Goal: Download file/media

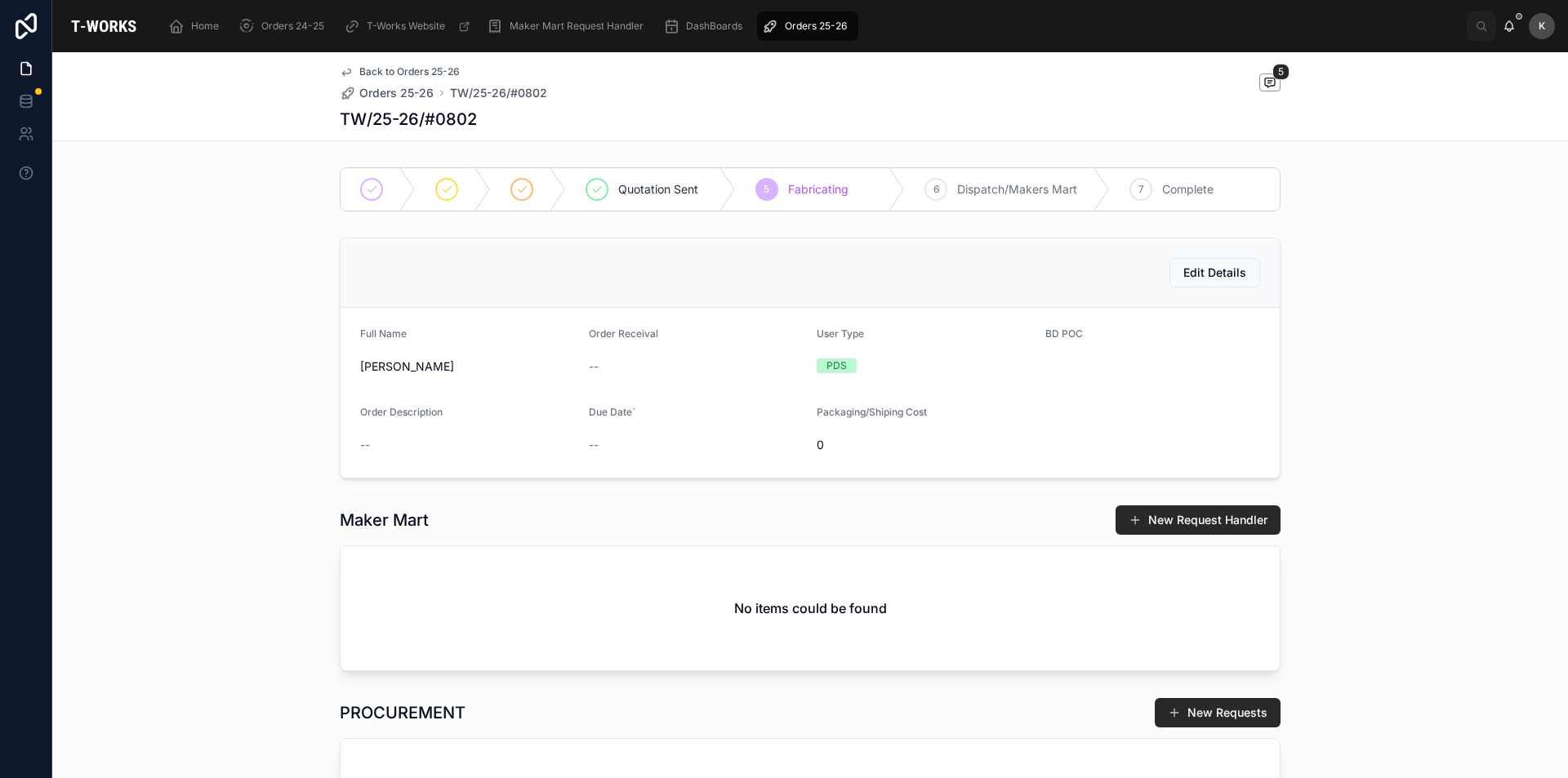
scroll to position [0, 176]
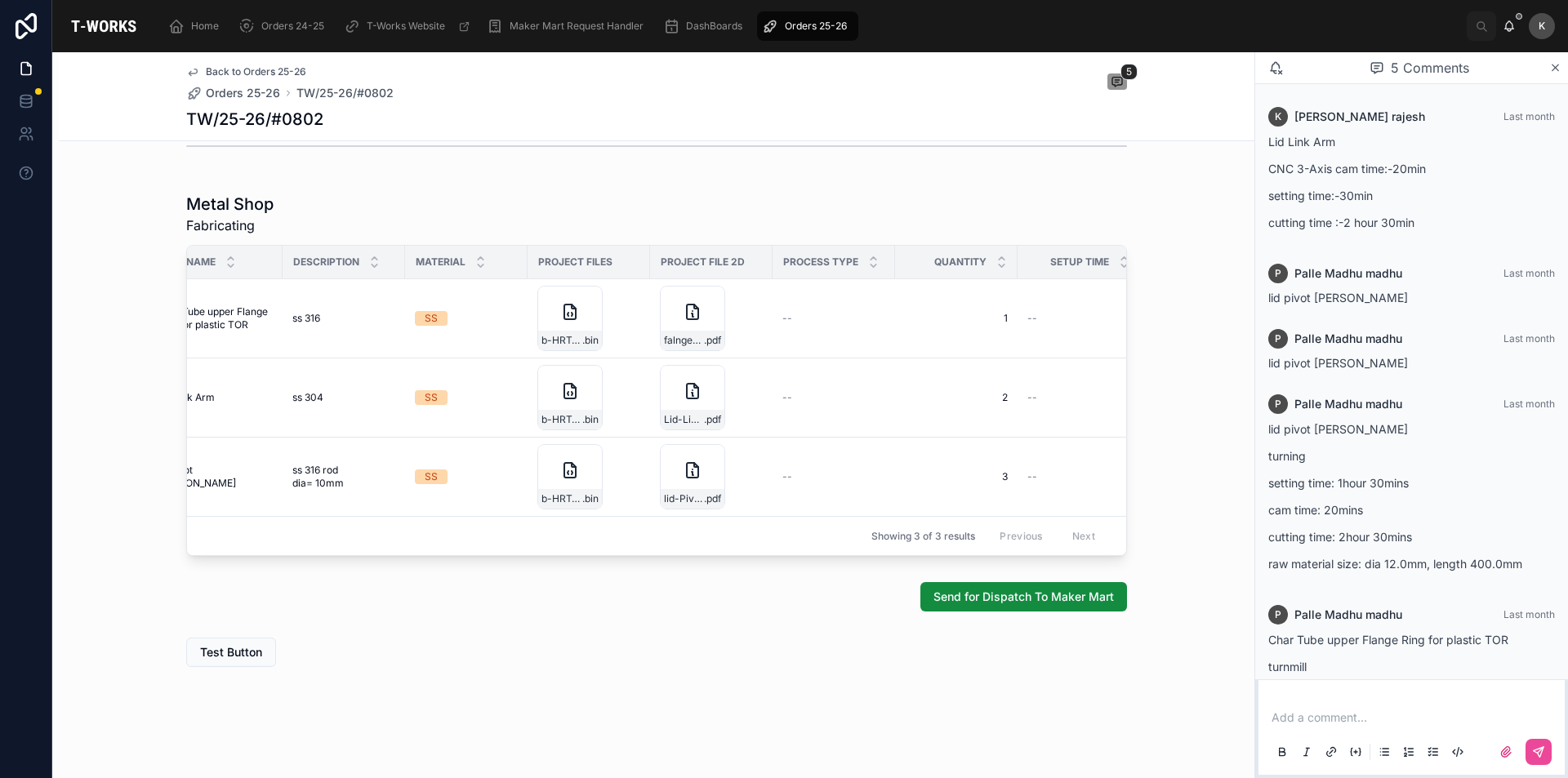
scroll to position [136, 0]
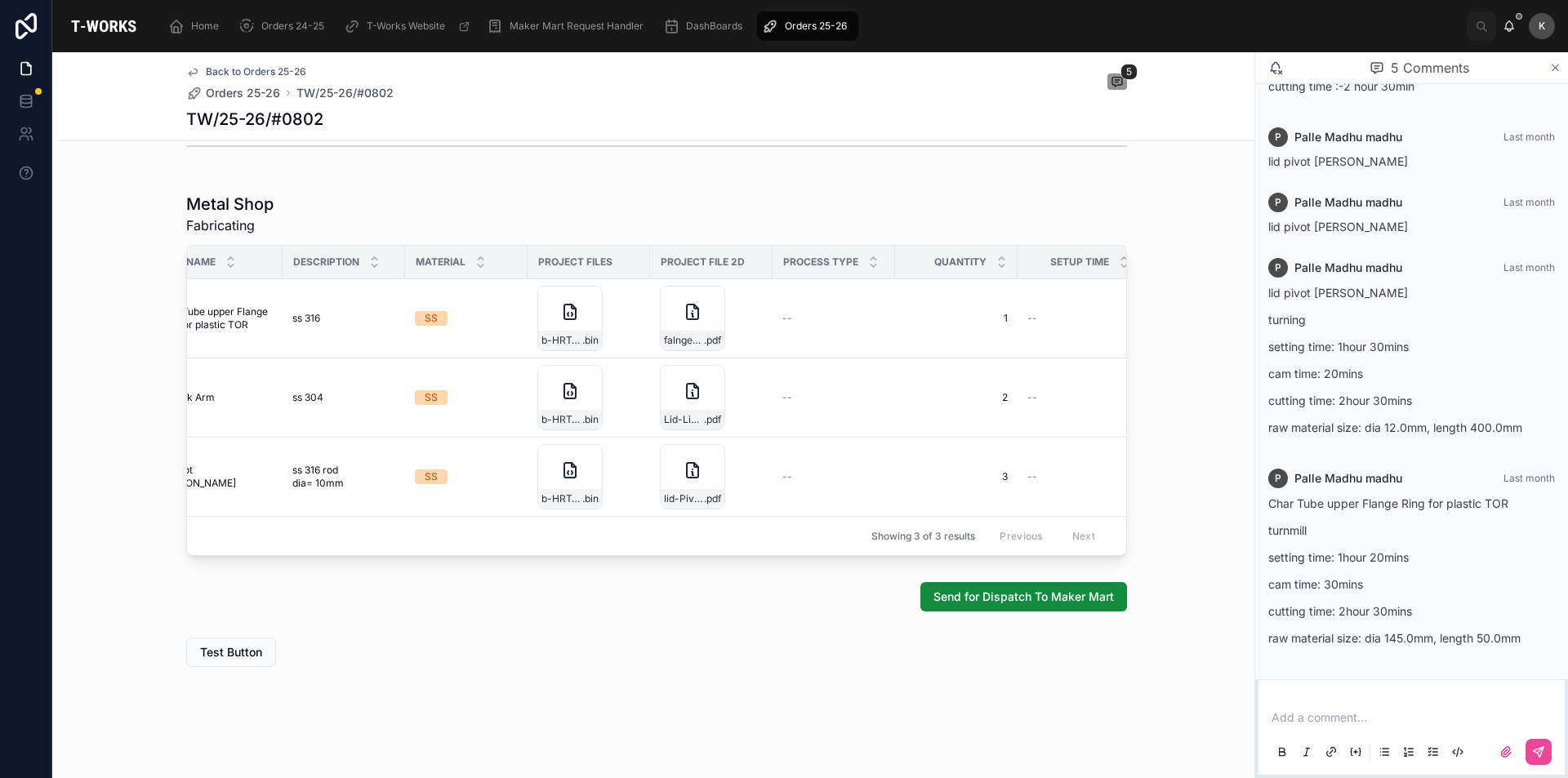
click at [1552, 66] on icon at bounding box center [1555, 68] width 12 height 13
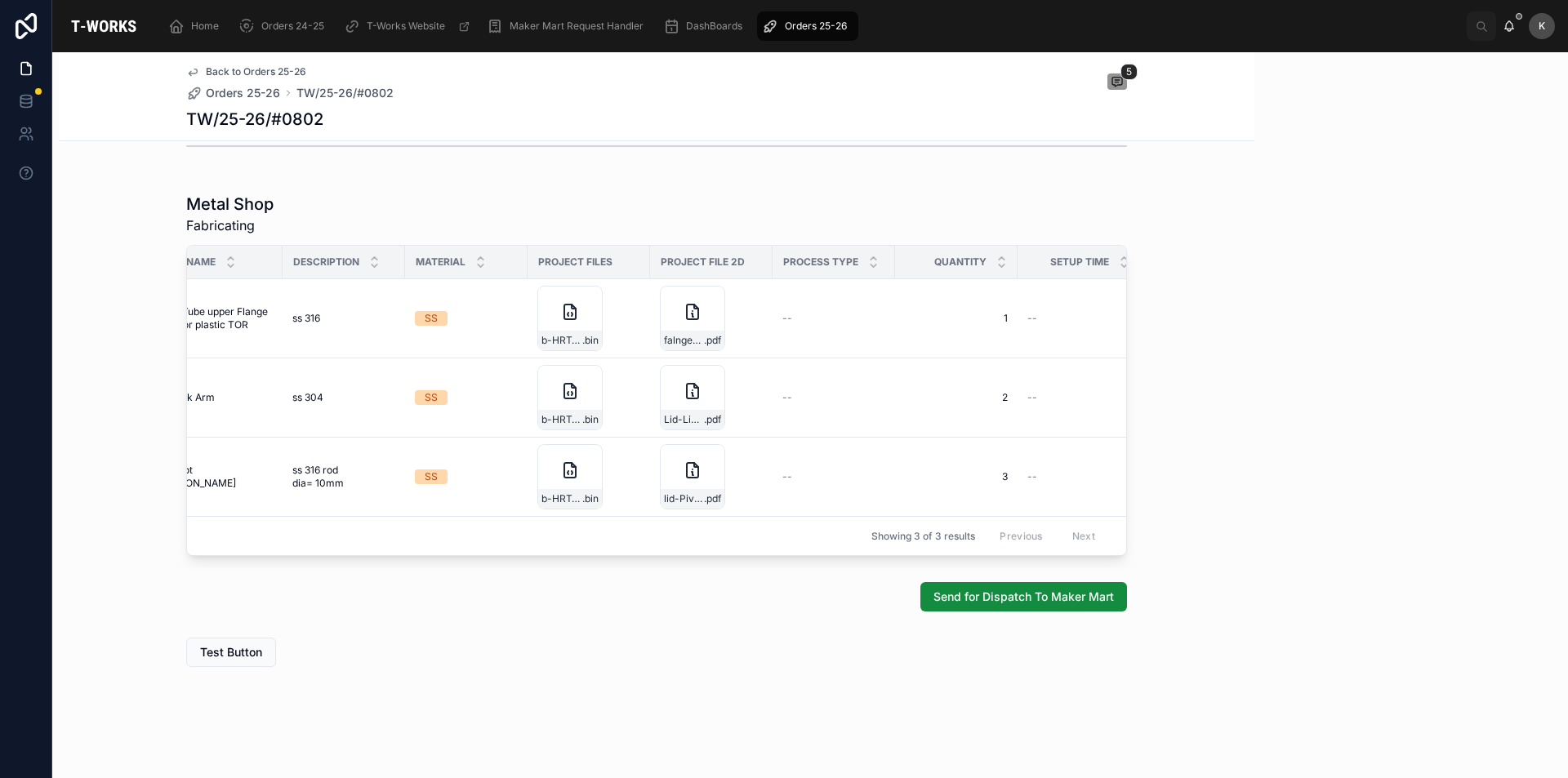
scroll to position [136, 0]
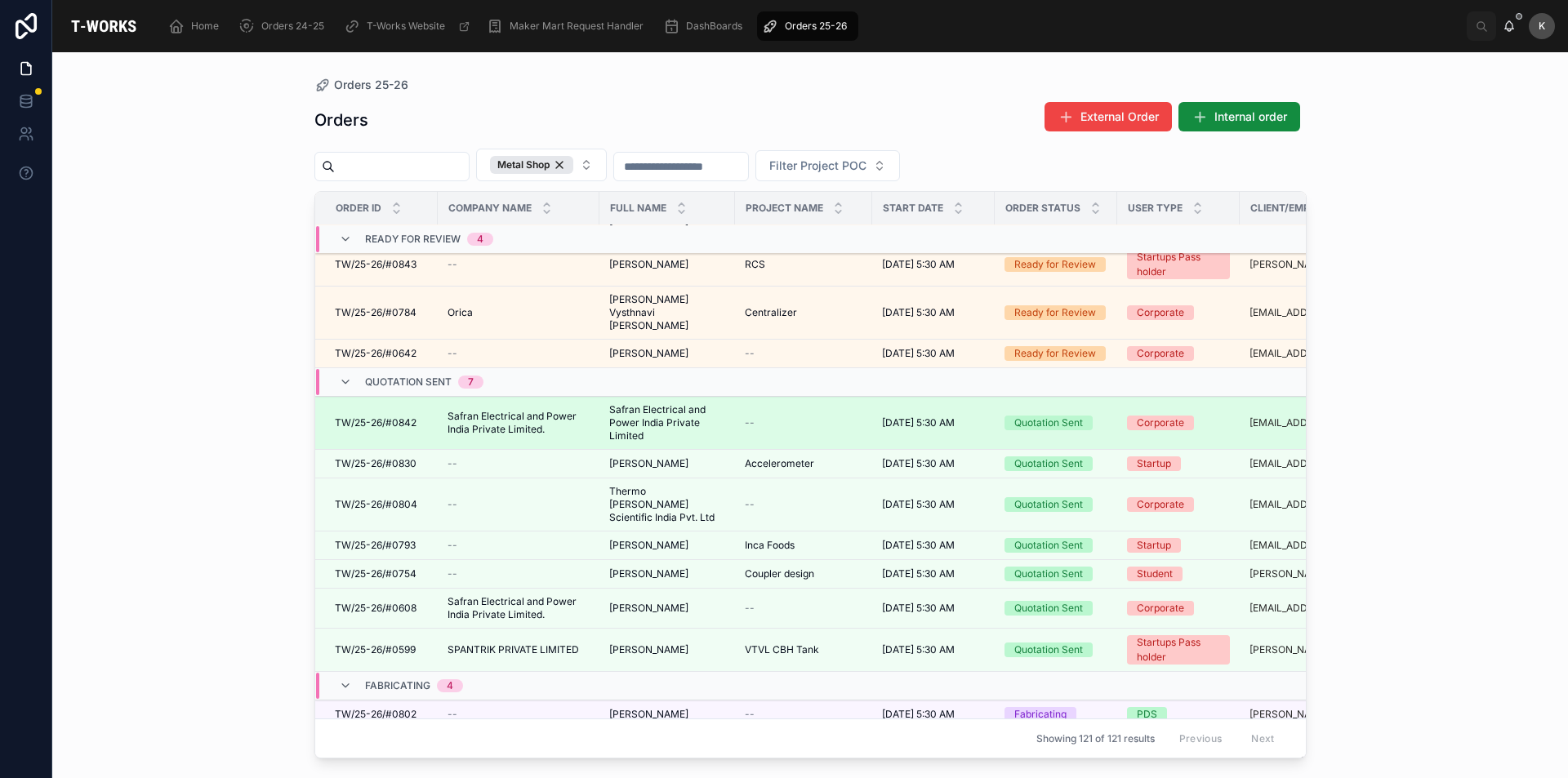
scroll to position [164, 0]
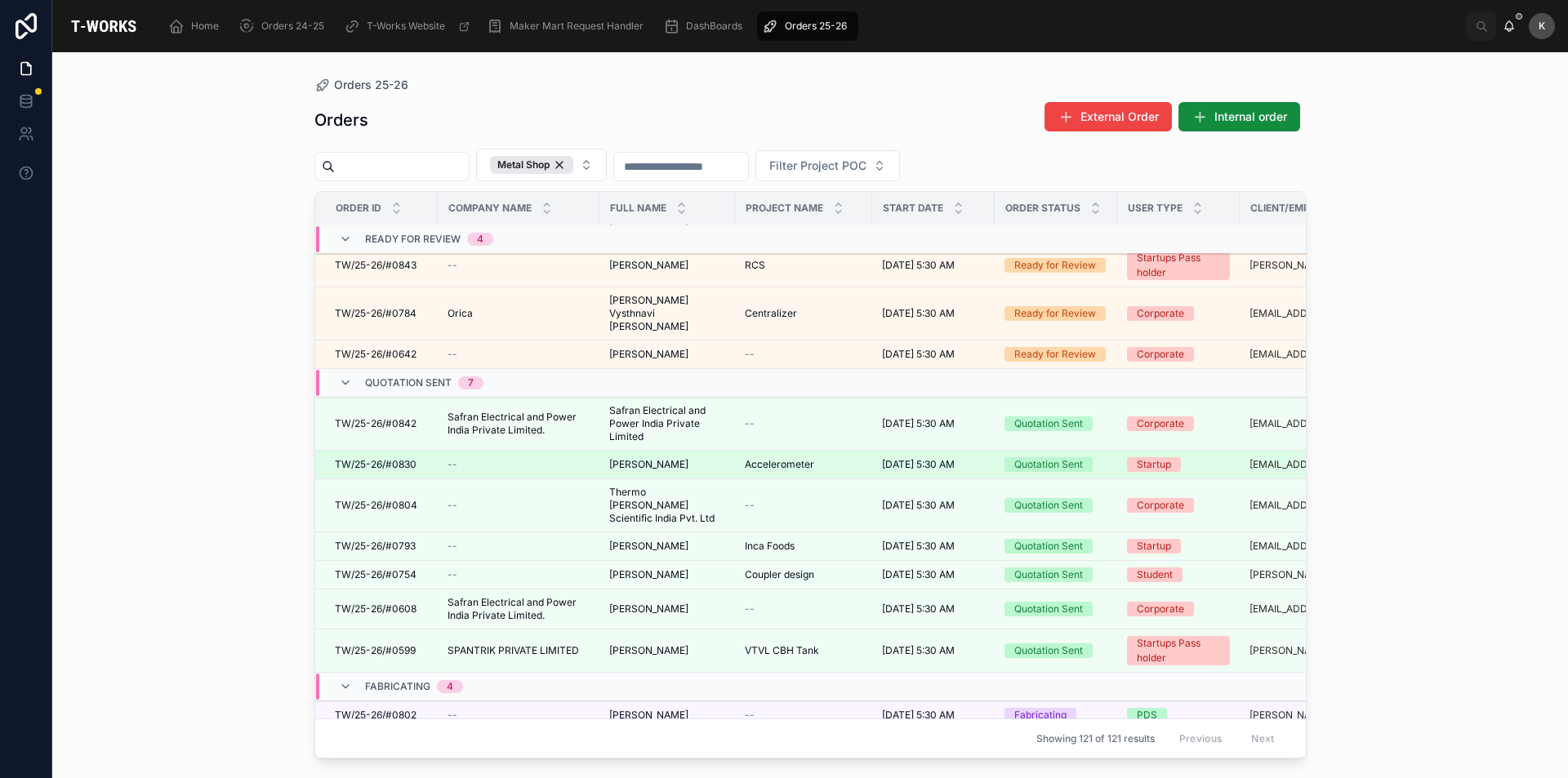
click at [359, 451] on td "TW/25-26/#0830 TW/25-26/#0830" at bounding box center [376, 465] width 122 height 29
click at [393, 458] on span "TW/25-26/#0830" at bounding box center [375, 464] width 82 height 13
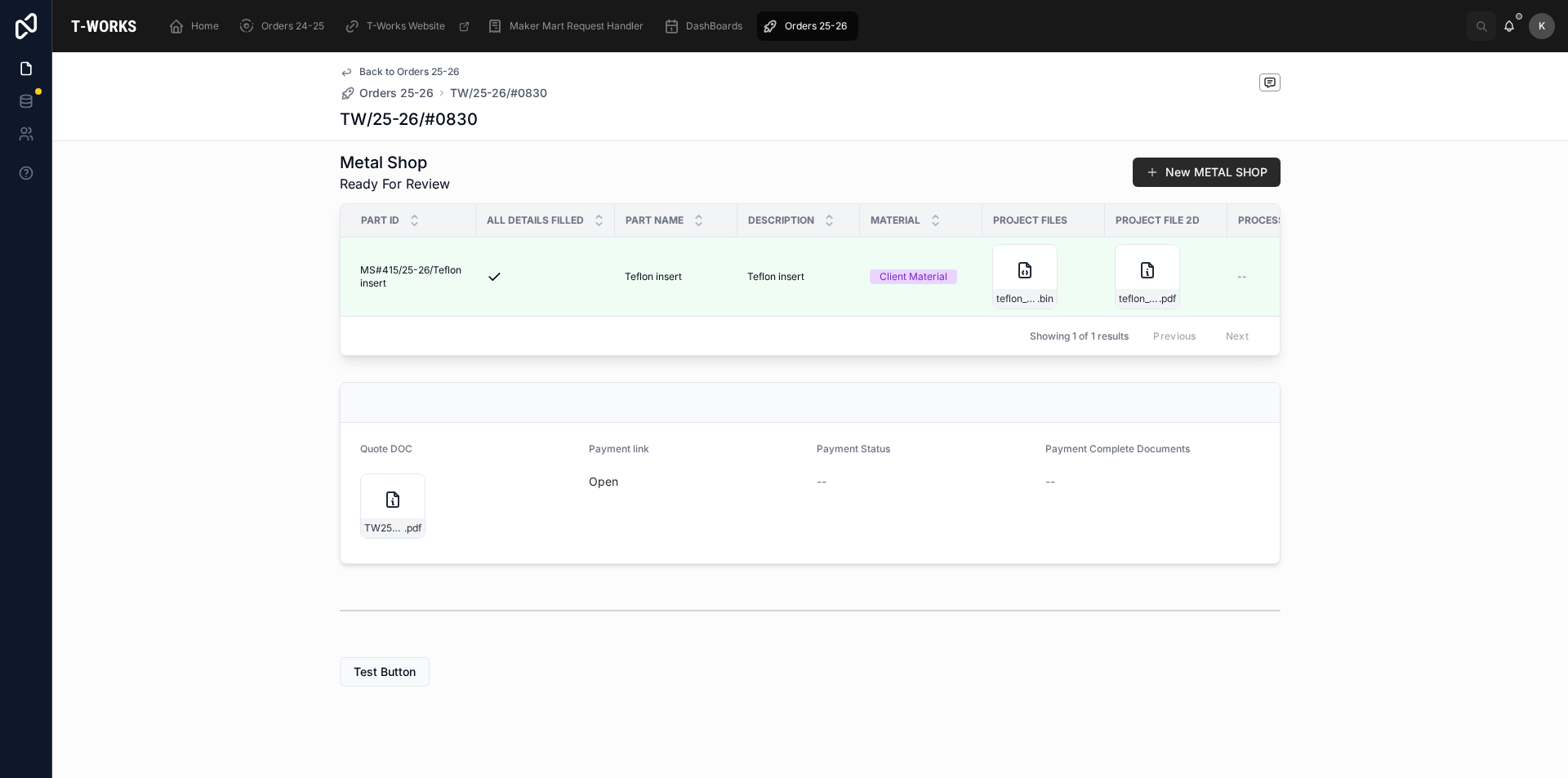
scroll to position [463, 0]
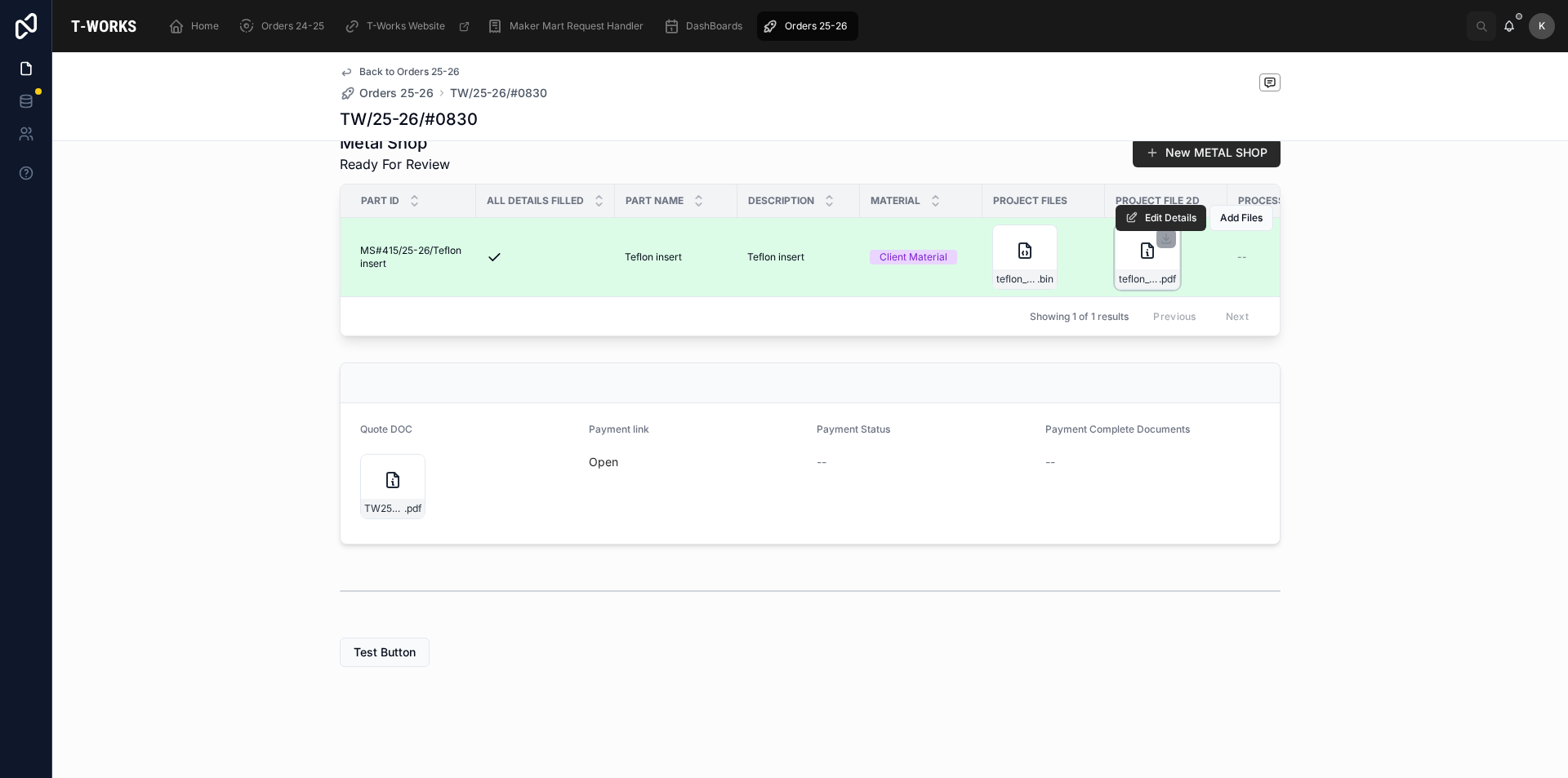
click at [1155, 251] on div "teflon_coaxial .pdf" at bounding box center [1147, 257] width 65 height 65
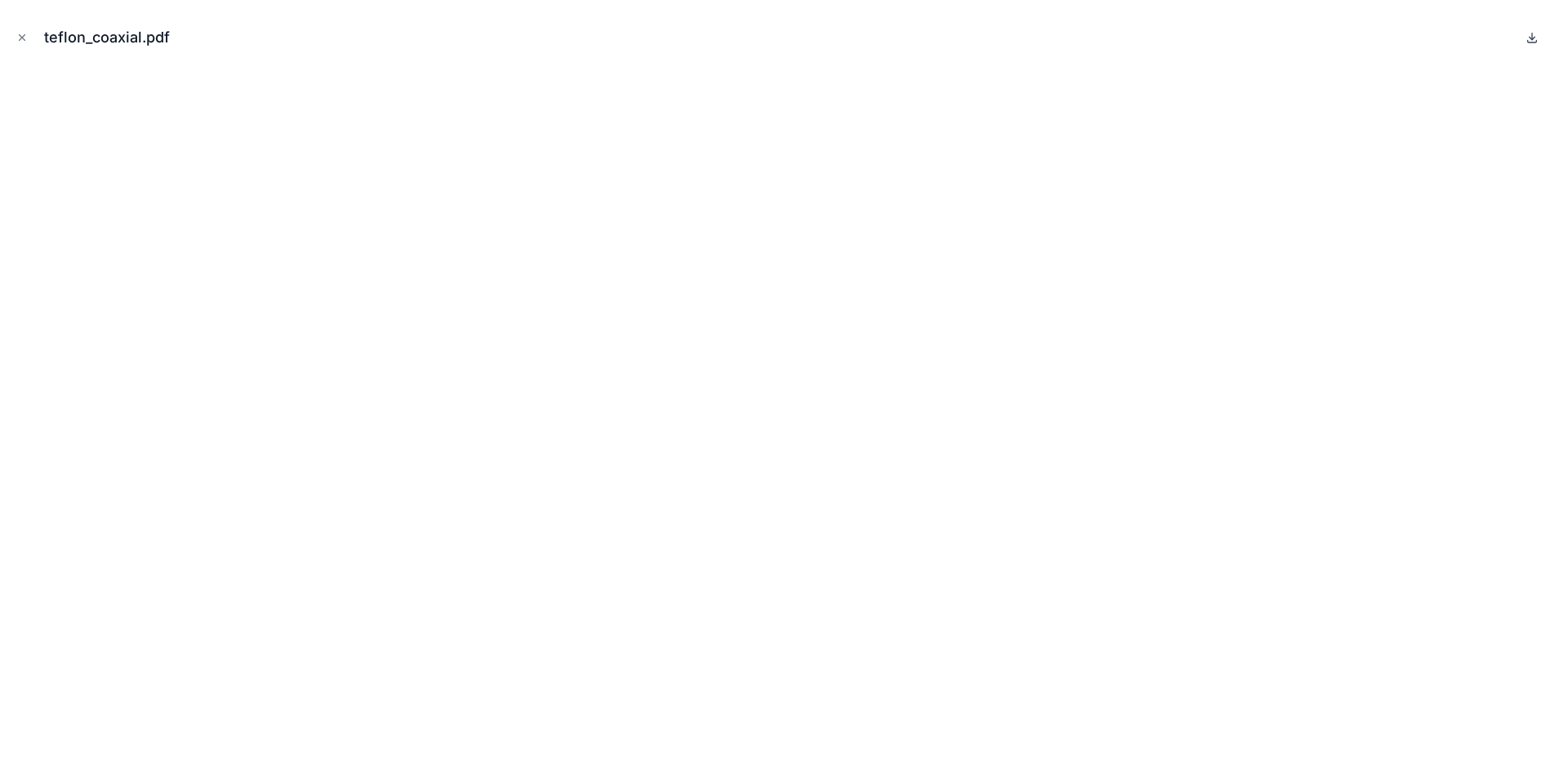
click at [1529, 37] on icon at bounding box center [1532, 38] width 6 height 3
